Goal: Transaction & Acquisition: Download file/media

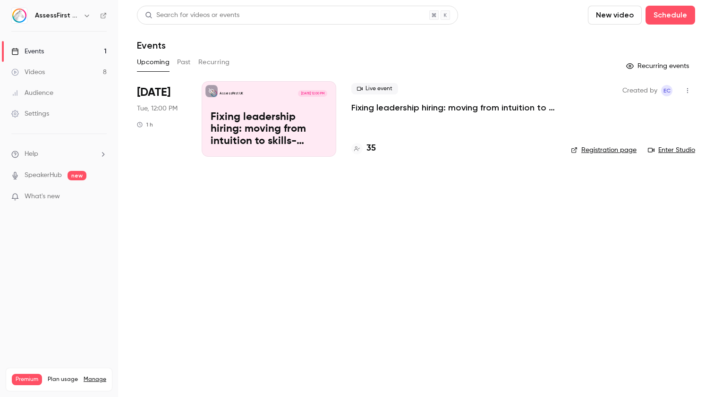
click at [186, 62] on button "Past" at bounding box center [184, 62] width 14 height 15
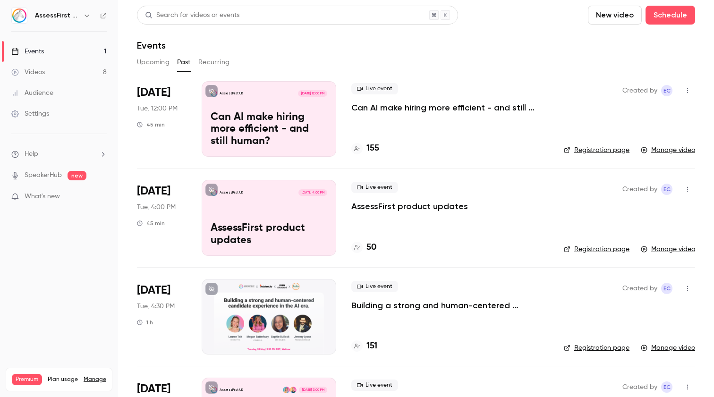
click at [76, 13] on h6 "AssessFirst UK" at bounding box center [57, 15] width 44 height 9
click at [83, 15] on icon "button" at bounding box center [87, 16] width 8 height 8
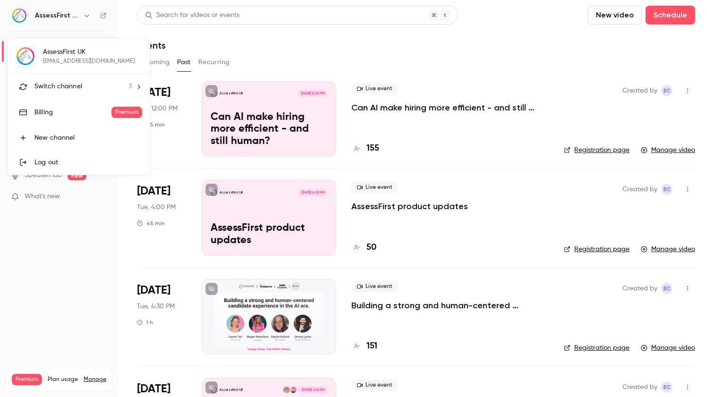
click at [89, 89] on div "Switch channel 3" at bounding box center [82, 87] width 97 height 10
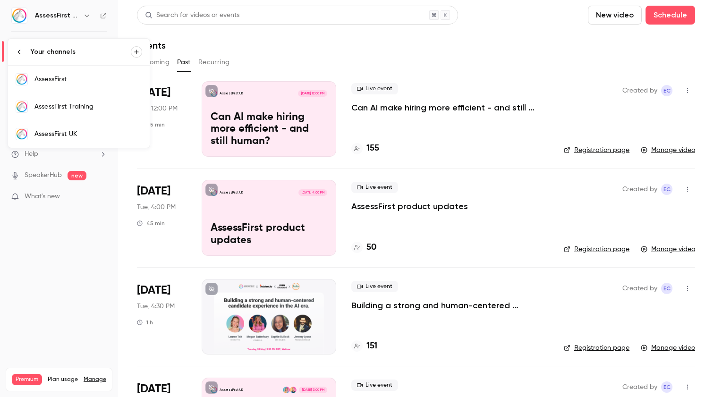
click at [90, 81] on div "AssessFirst" at bounding box center [88, 79] width 108 height 9
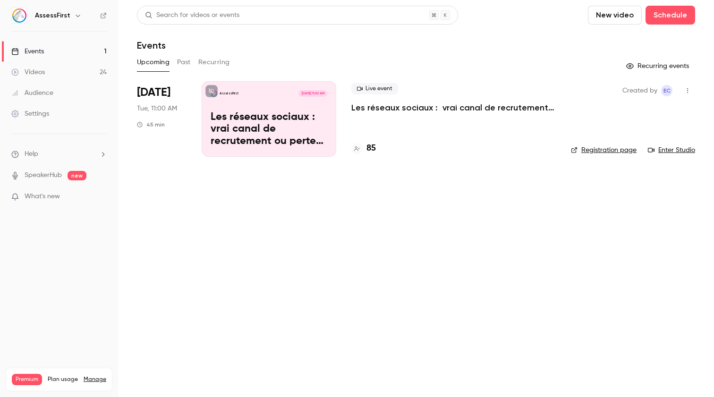
click at [187, 63] on button "Past" at bounding box center [184, 62] width 14 height 15
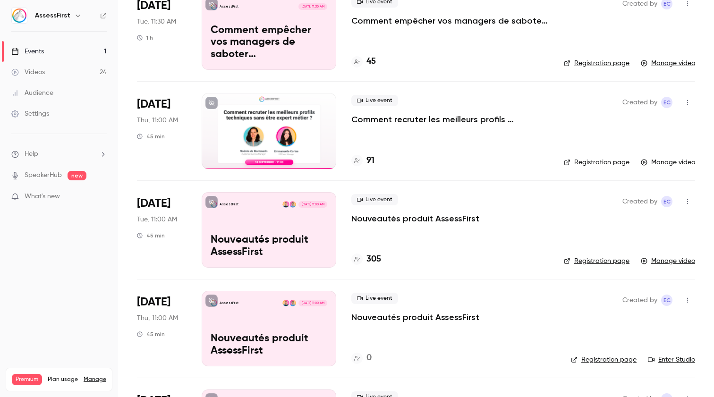
scroll to position [88, 0]
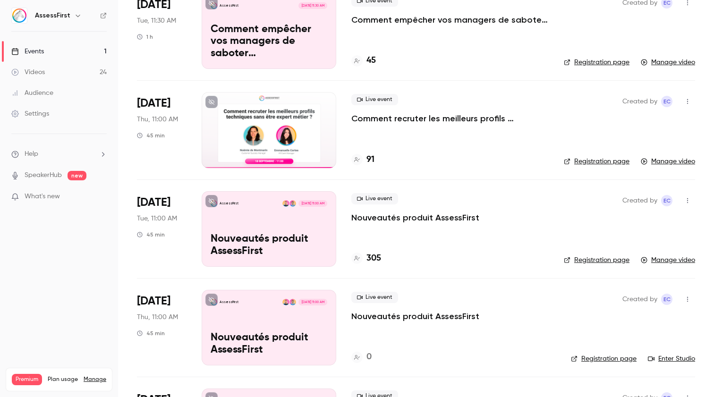
click at [396, 222] on p "Nouveautés produit AssessFirst" at bounding box center [415, 217] width 128 height 11
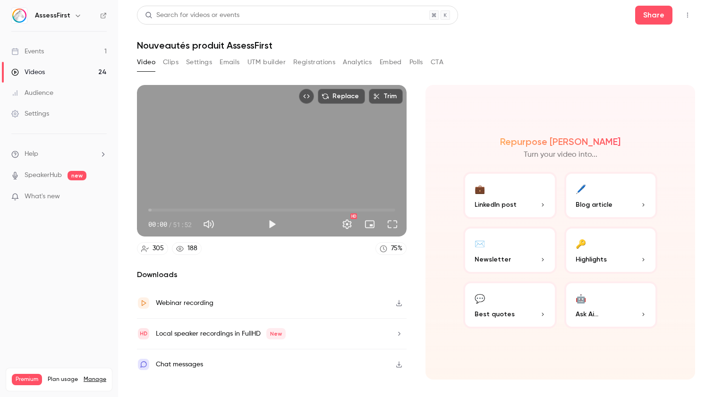
click at [321, 63] on button "Registrations" at bounding box center [314, 62] width 42 height 15
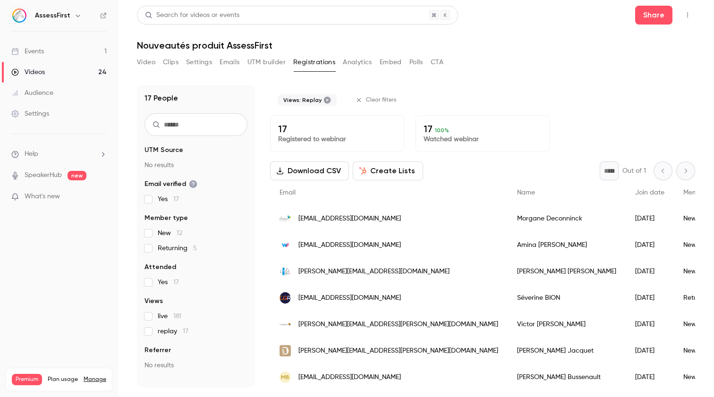
click at [328, 167] on button "Download CSV" at bounding box center [309, 170] width 79 height 19
